Goal: Navigation & Orientation: Go to known website

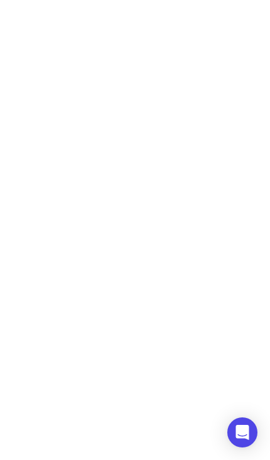
click at [249, 8] on body at bounding box center [135, 31] width 270 height 63
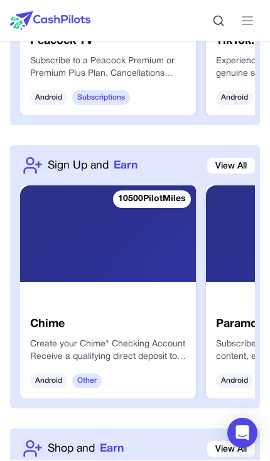
scroll to position [1497, 0]
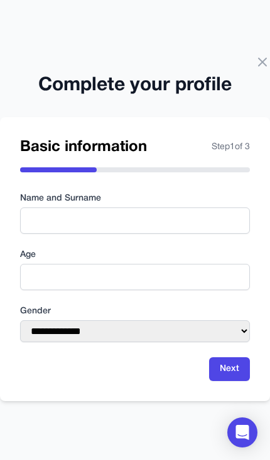
click at [262, 65] on icon at bounding box center [262, 62] width 15 height 15
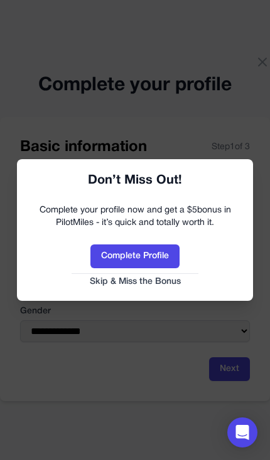
click at [169, 281] on link "Skip & Miss the Bonus" at bounding box center [134, 282] width 211 height 13
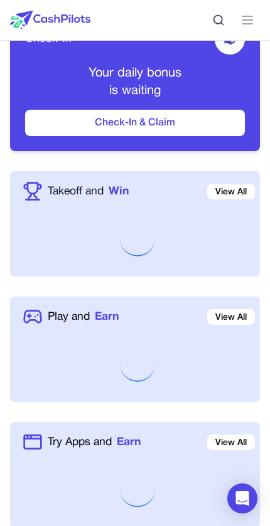
scroll to position [532, 0]
